Goal: Task Accomplishment & Management: Complete application form

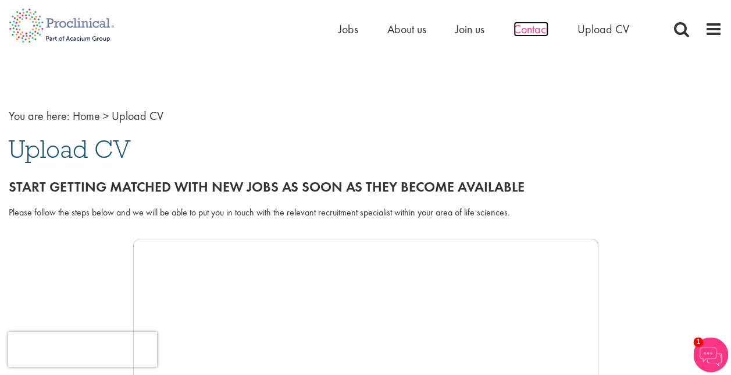
click at [527, 24] on span "Contact" at bounding box center [531, 29] width 35 height 15
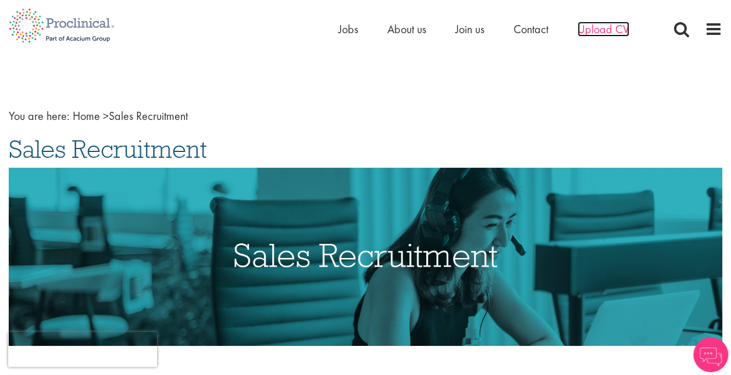
click at [606, 27] on span "Upload CV" at bounding box center [604, 29] width 52 height 15
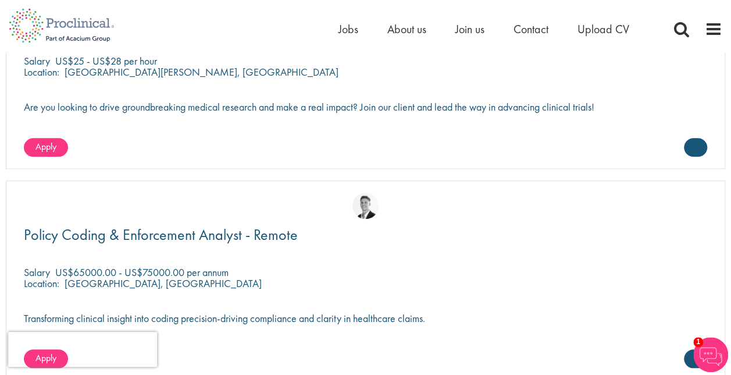
scroll to position [2563, 0]
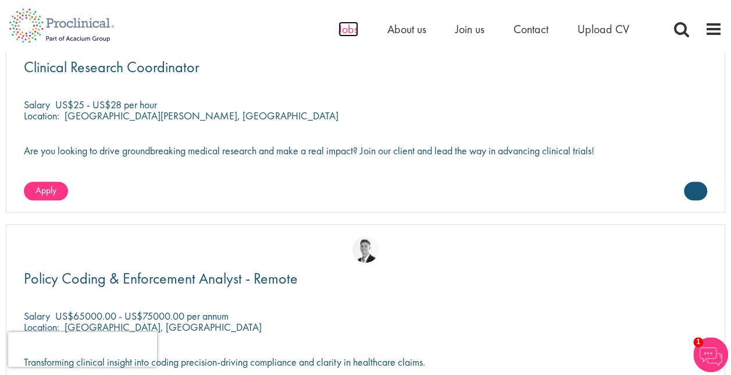
click at [355, 29] on span "Jobs" at bounding box center [349, 29] width 20 height 15
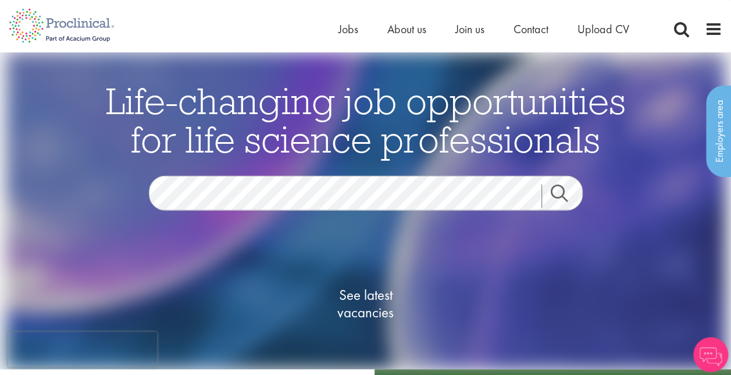
click at [555, 193] on link "Search" at bounding box center [567, 195] width 50 height 23
click at [563, 197] on link "Search" at bounding box center [567, 195] width 50 height 23
